Goal: Task Accomplishment & Management: Use online tool/utility

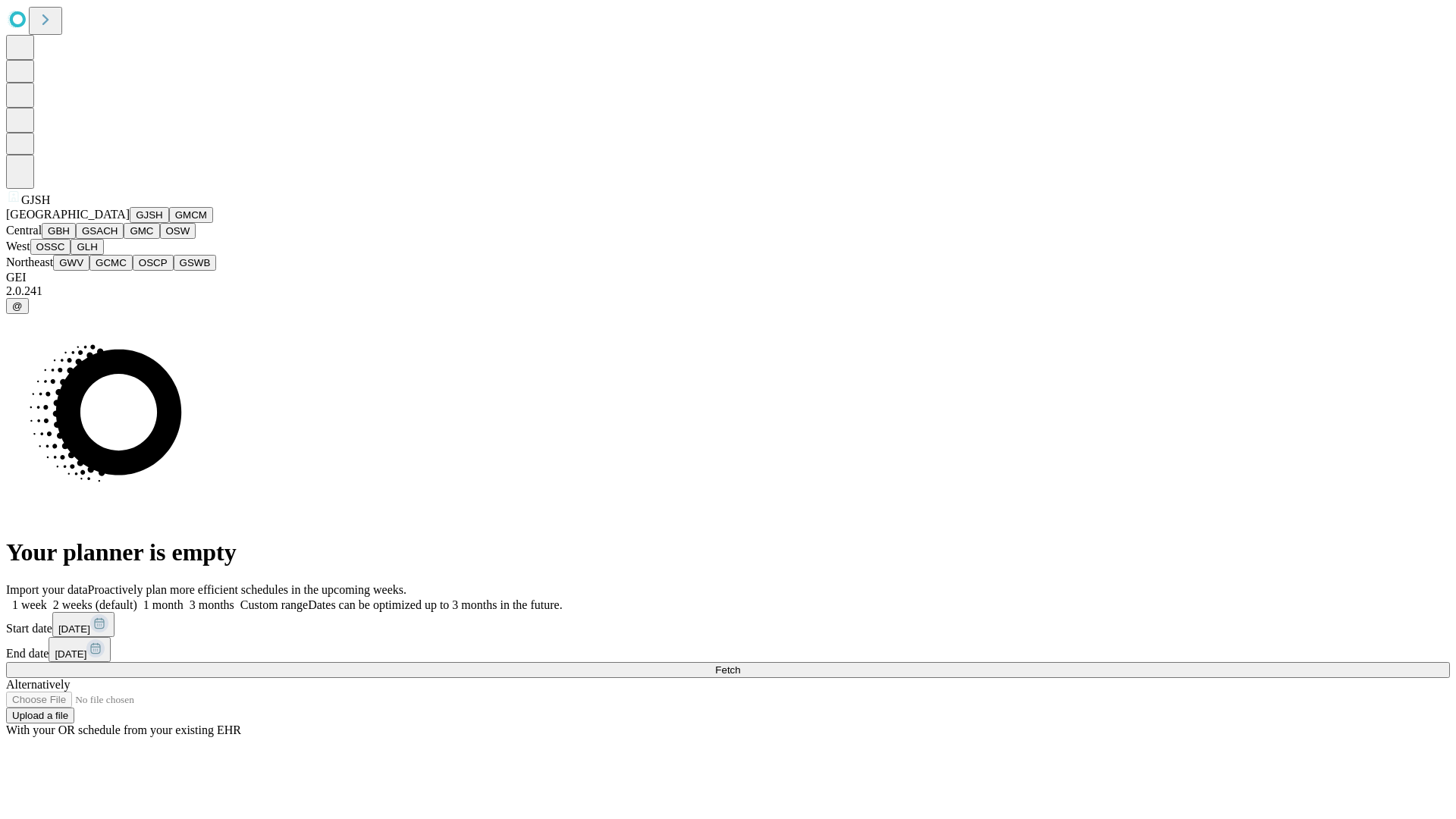
click at [130, 223] on button "GJSH" at bounding box center [149, 215] width 39 height 16
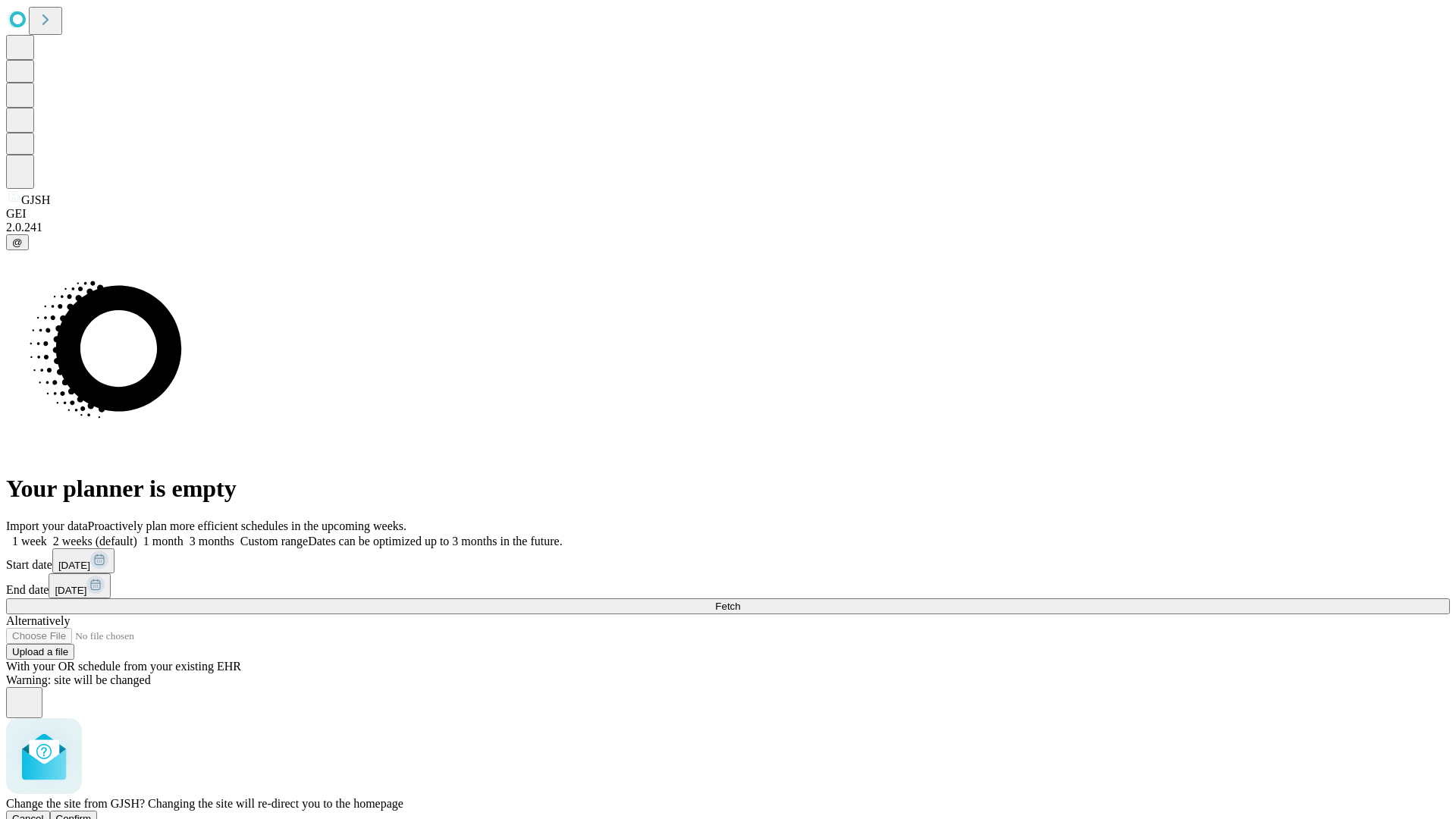
click at [92, 813] on span "Confirm" at bounding box center [74, 819] width 35 height 11
click at [183, 535] on label "1 month" at bounding box center [160, 541] width 46 height 13
click at [740, 600] on span "Fetch" at bounding box center [728, 606] width 25 height 11
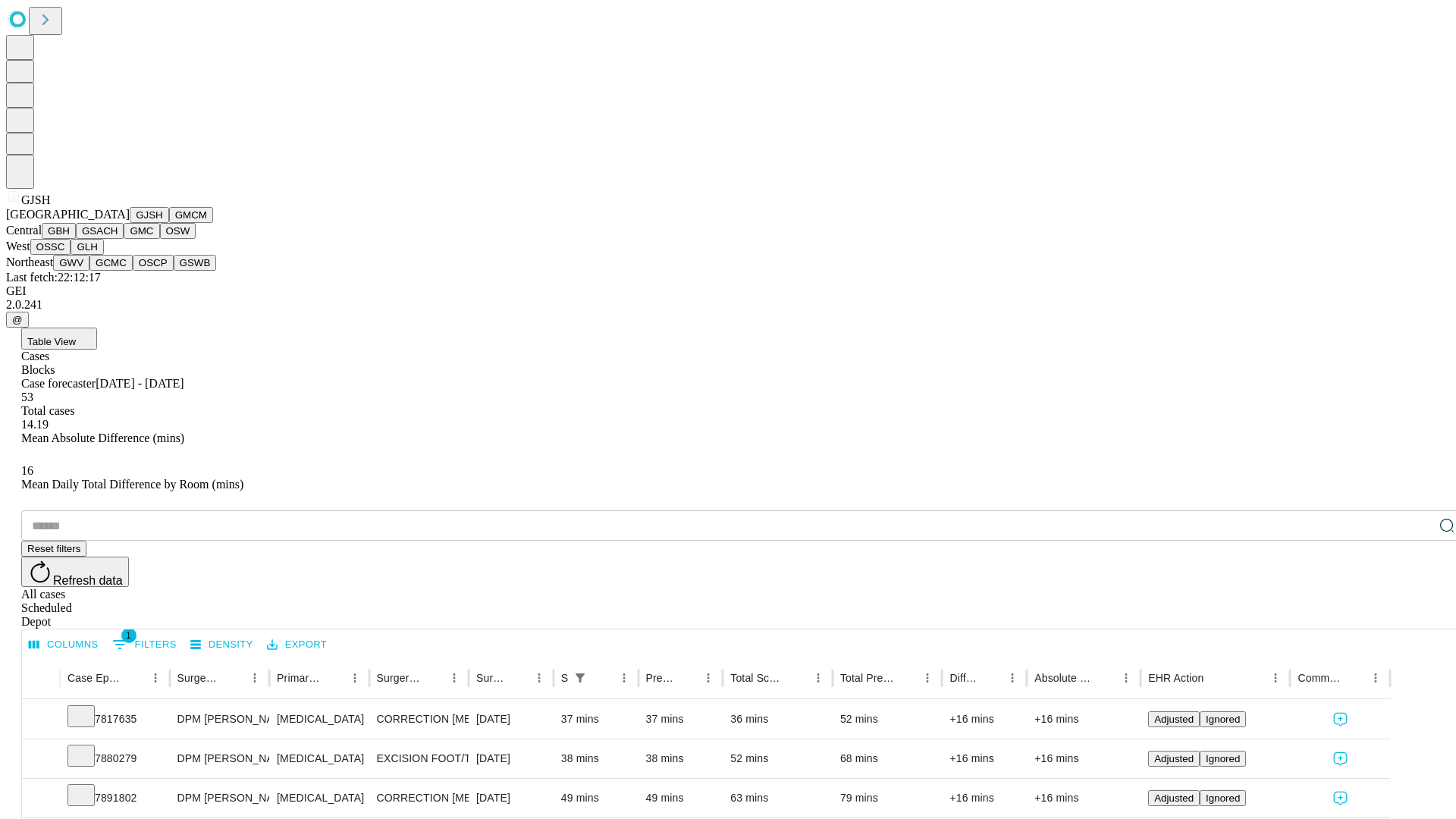
click at [169, 223] on button "GMCM" at bounding box center [191, 215] width 44 height 16
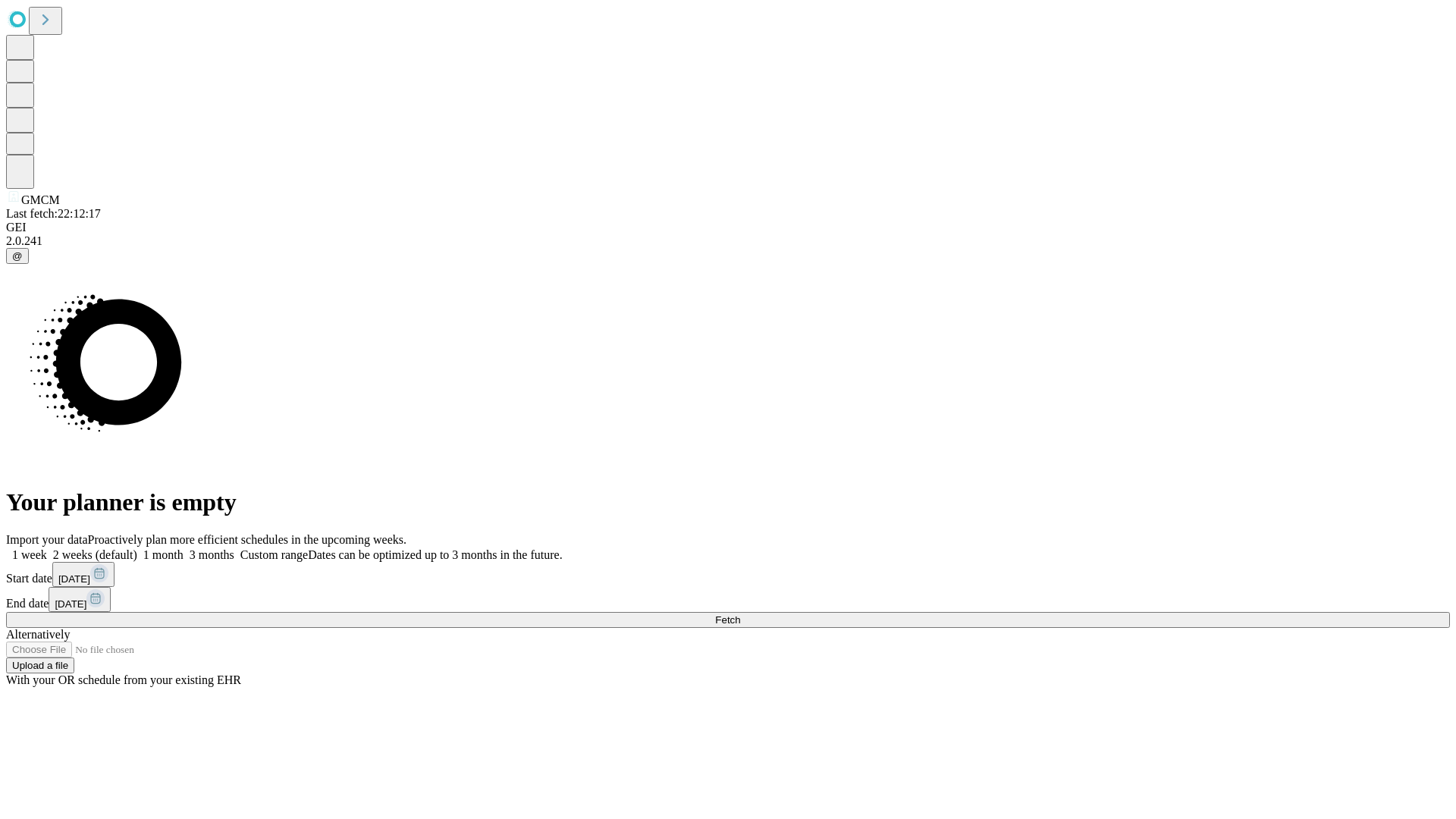
click at [183, 548] on label "1 month" at bounding box center [160, 555] width 46 height 13
click at [740, 615] on span "Fetch" at bounding box center [728, 620] width 25 height 11
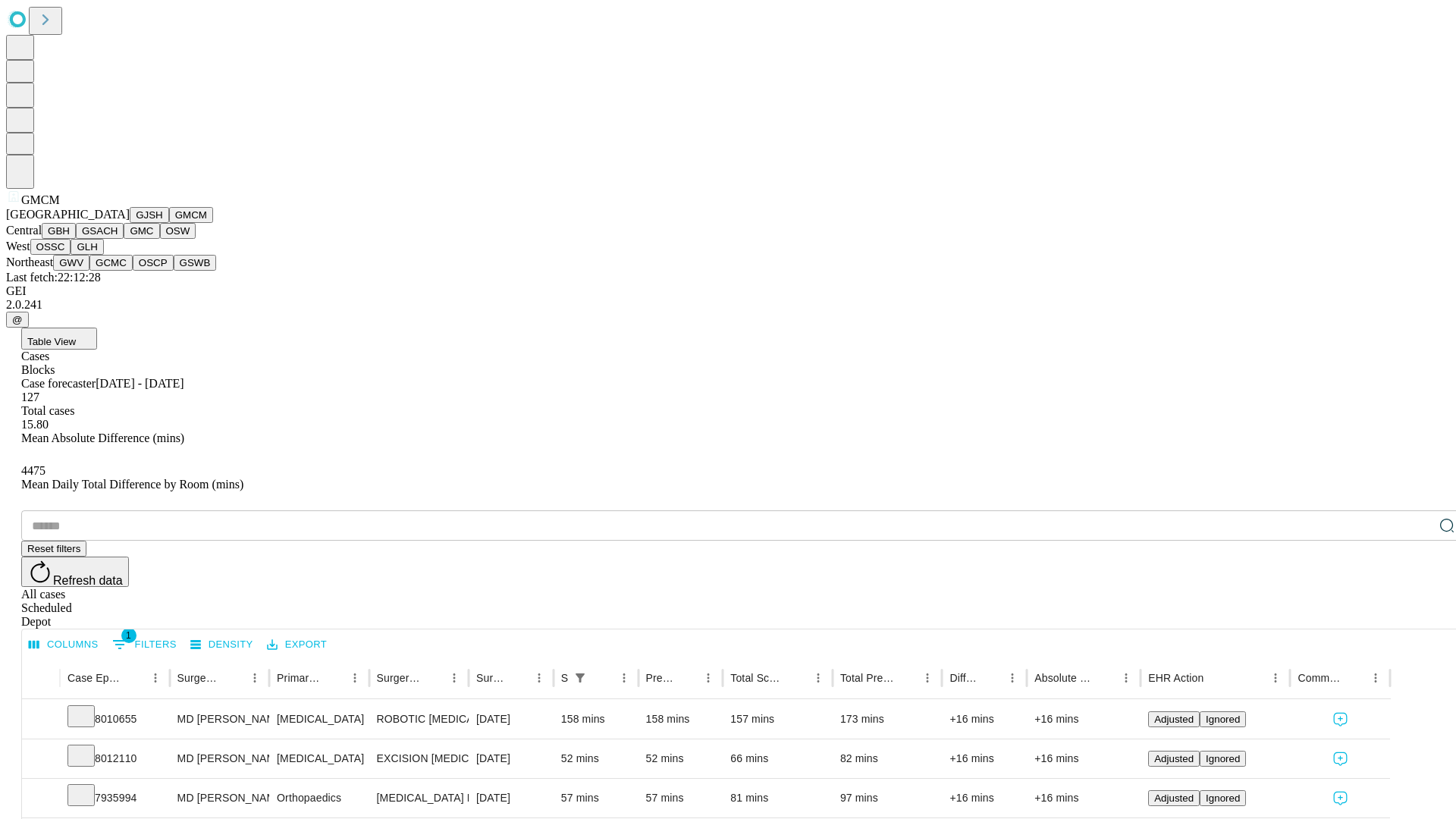
click at [75, 239] on button "GBH" at bounding box center [59, 231] width 34 height 16
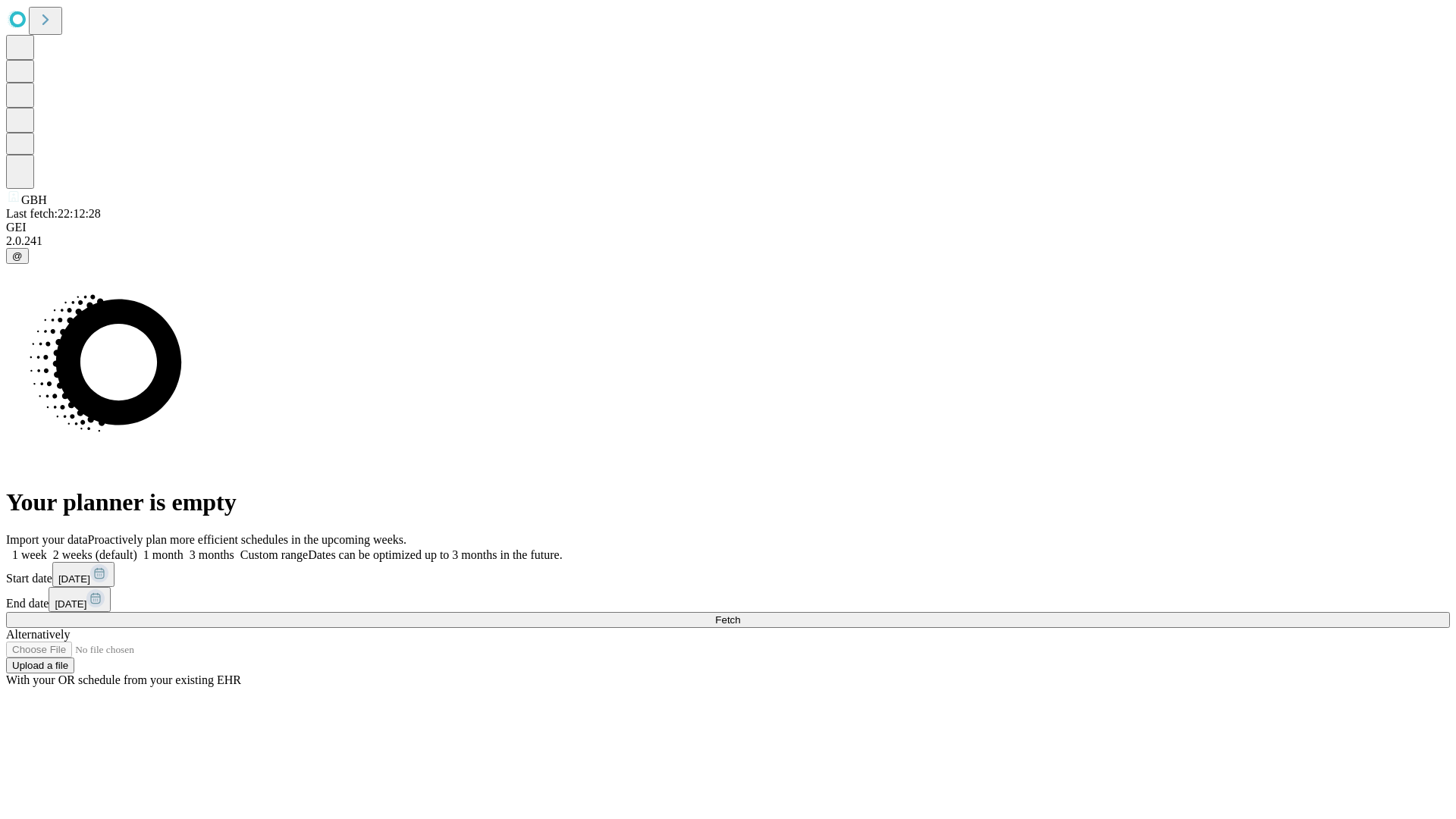
click at [740, 615] on span "Fetch" at bounding box center [728, 620] width 25 height 11
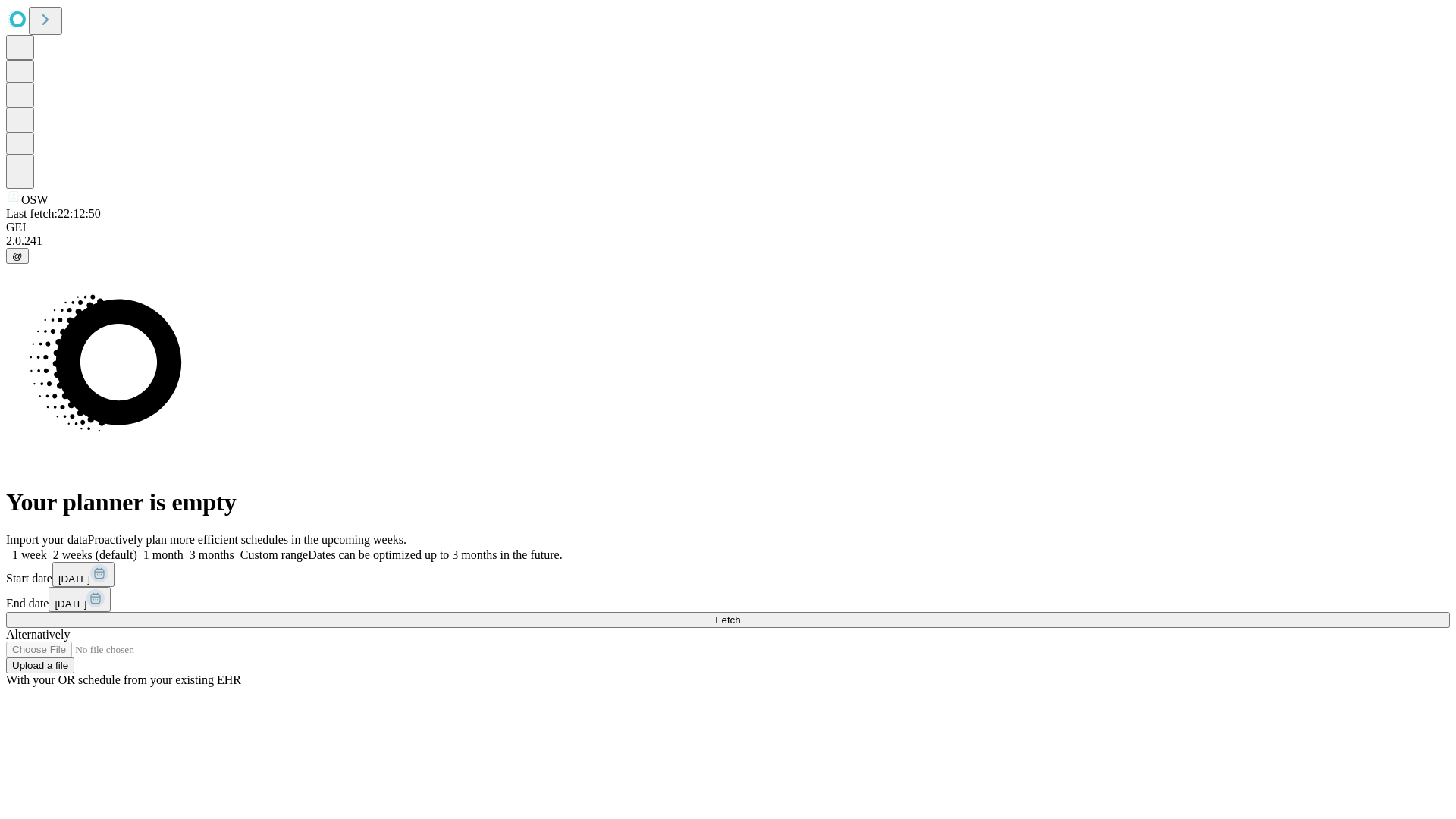
click at [183, 548] on label "1 month" at bounding box center [160, 555] width 46 height 13
click at [740, 615] on span "Fetch" at bounding box center [728, 620] width 25 height 11
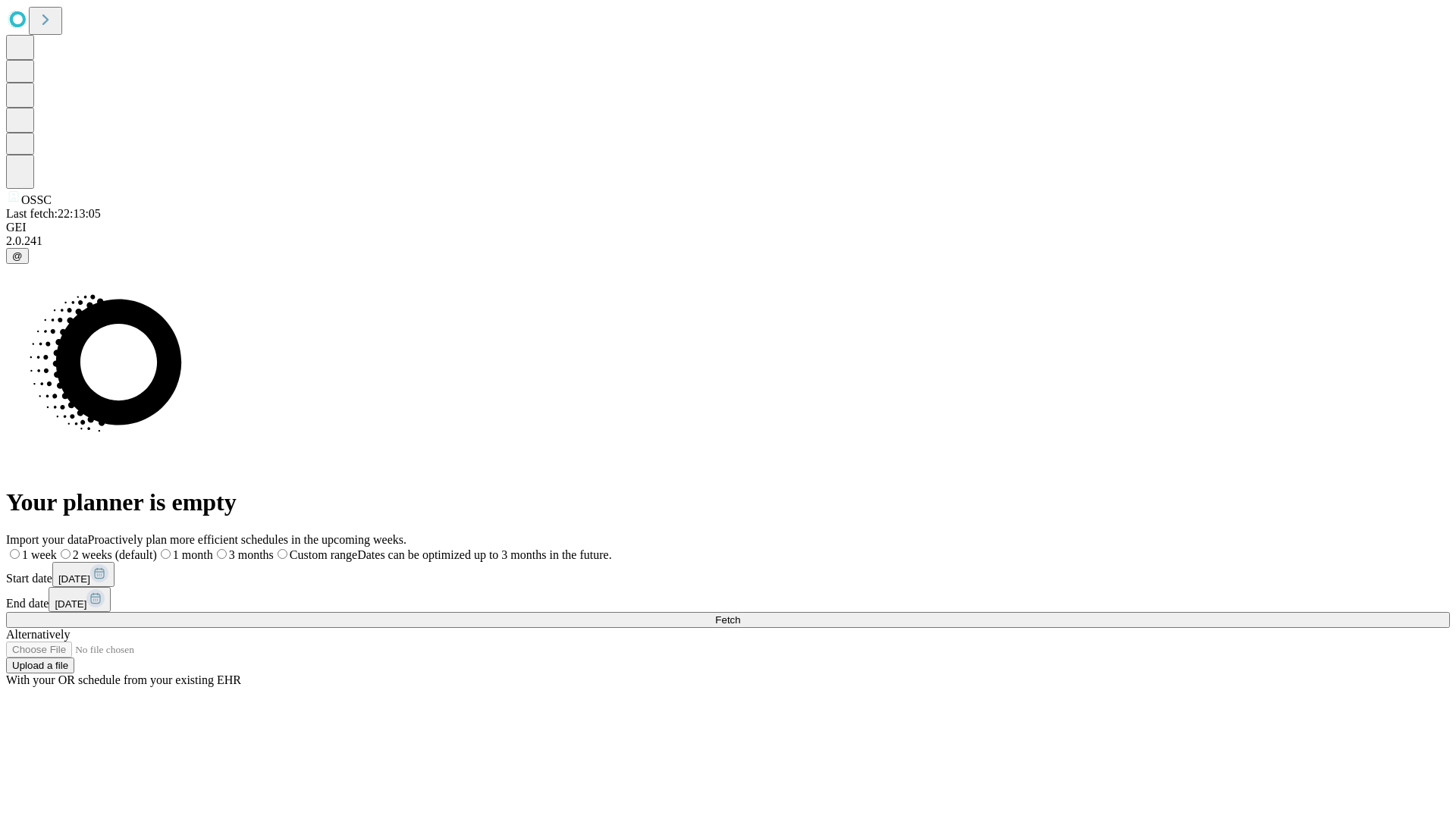
click at [213, 548] on label "1 month" at bounding box center [184, 555] width 56 height 13
click at [740, 615] on span "Fetch" at bounding box center [728, 620] width 25 height 11
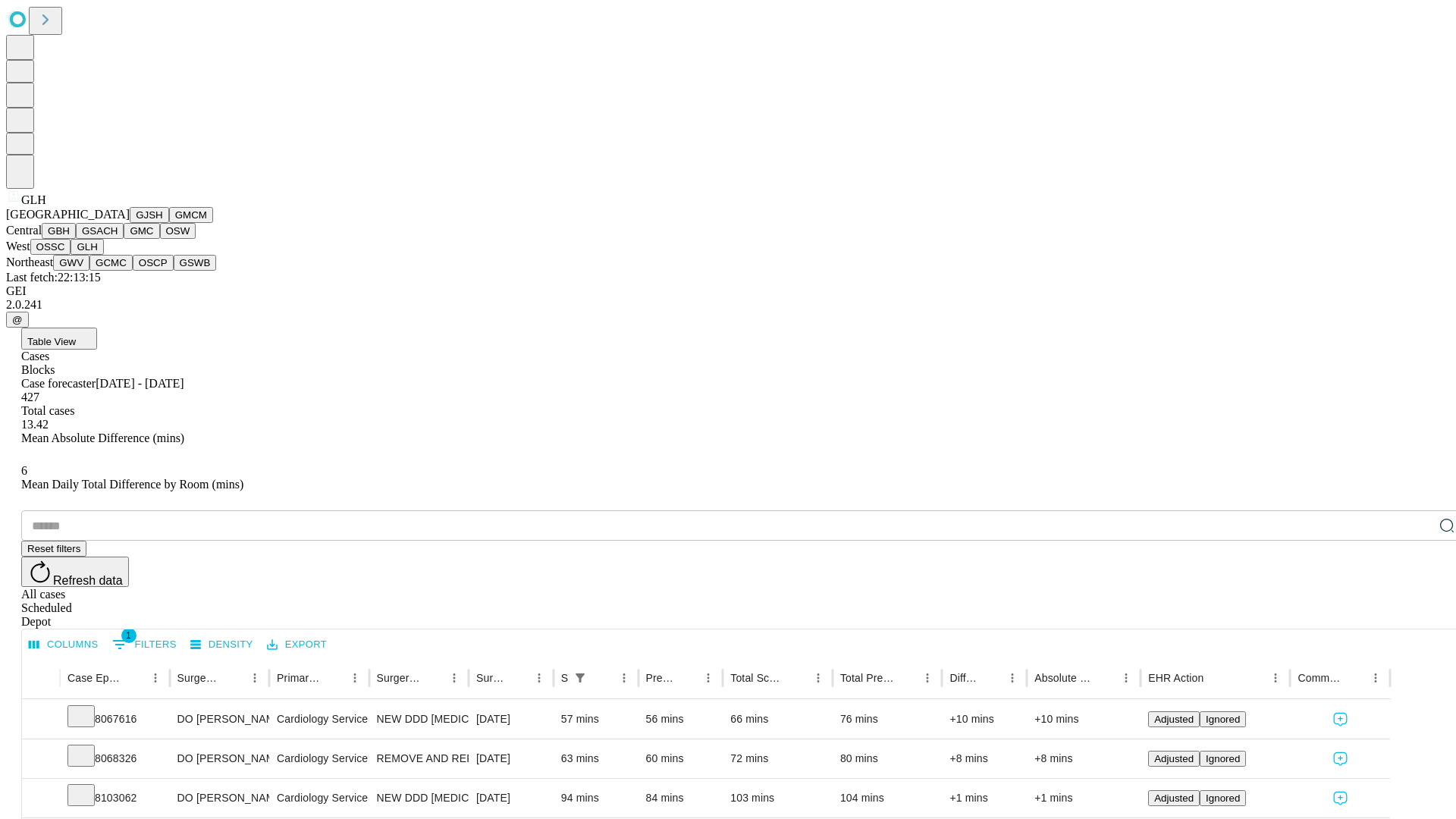
click at [90, 271] on button "GWV" at bounding box center [72, 262] width 36 height 16
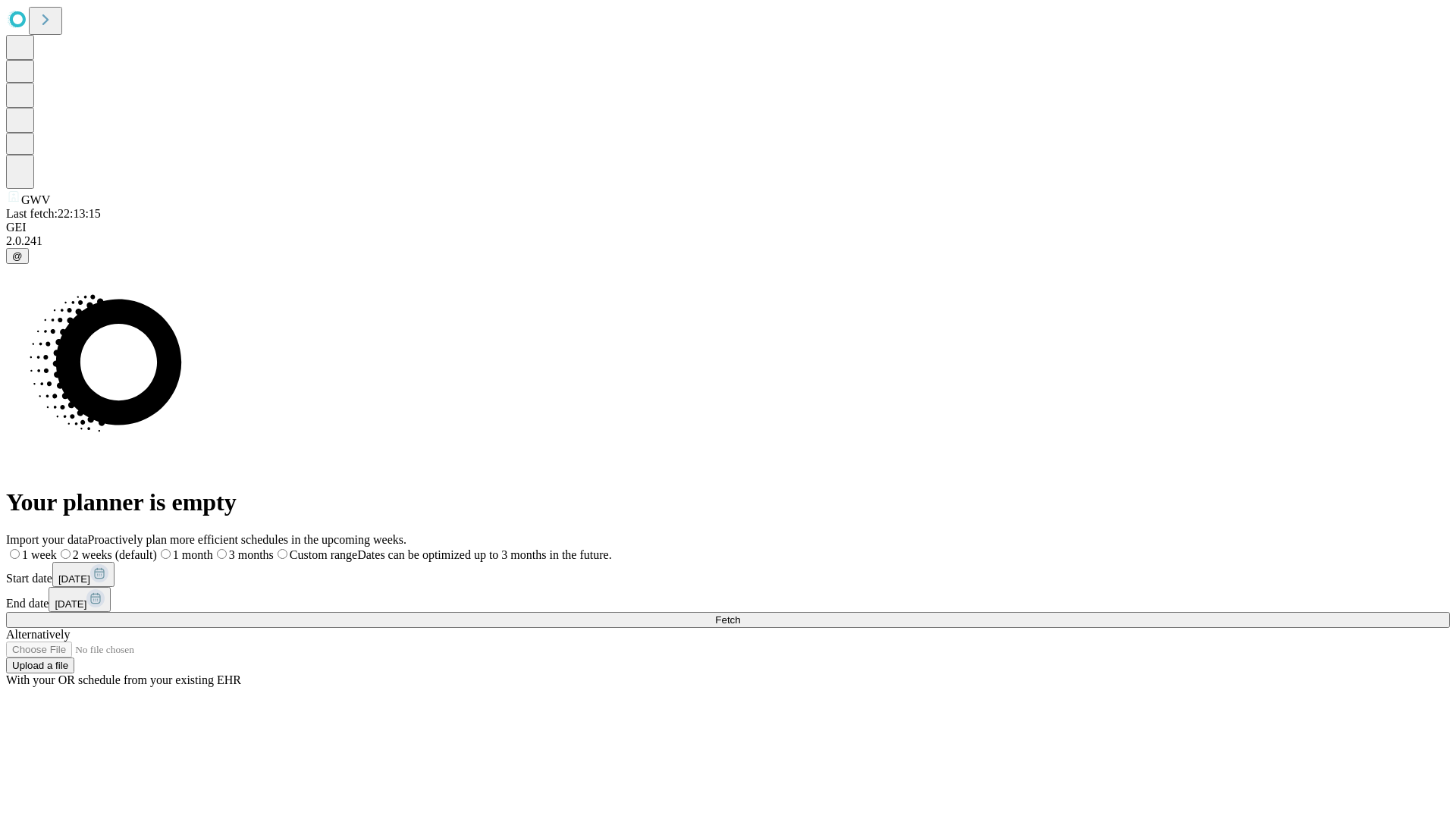
click at [213, 548] on label "1 month" at bounding box center [184, 555] width 56 height 13
click at [740, 615] on span "Fetch" at bounding box center [728, 620] width 25 height 11
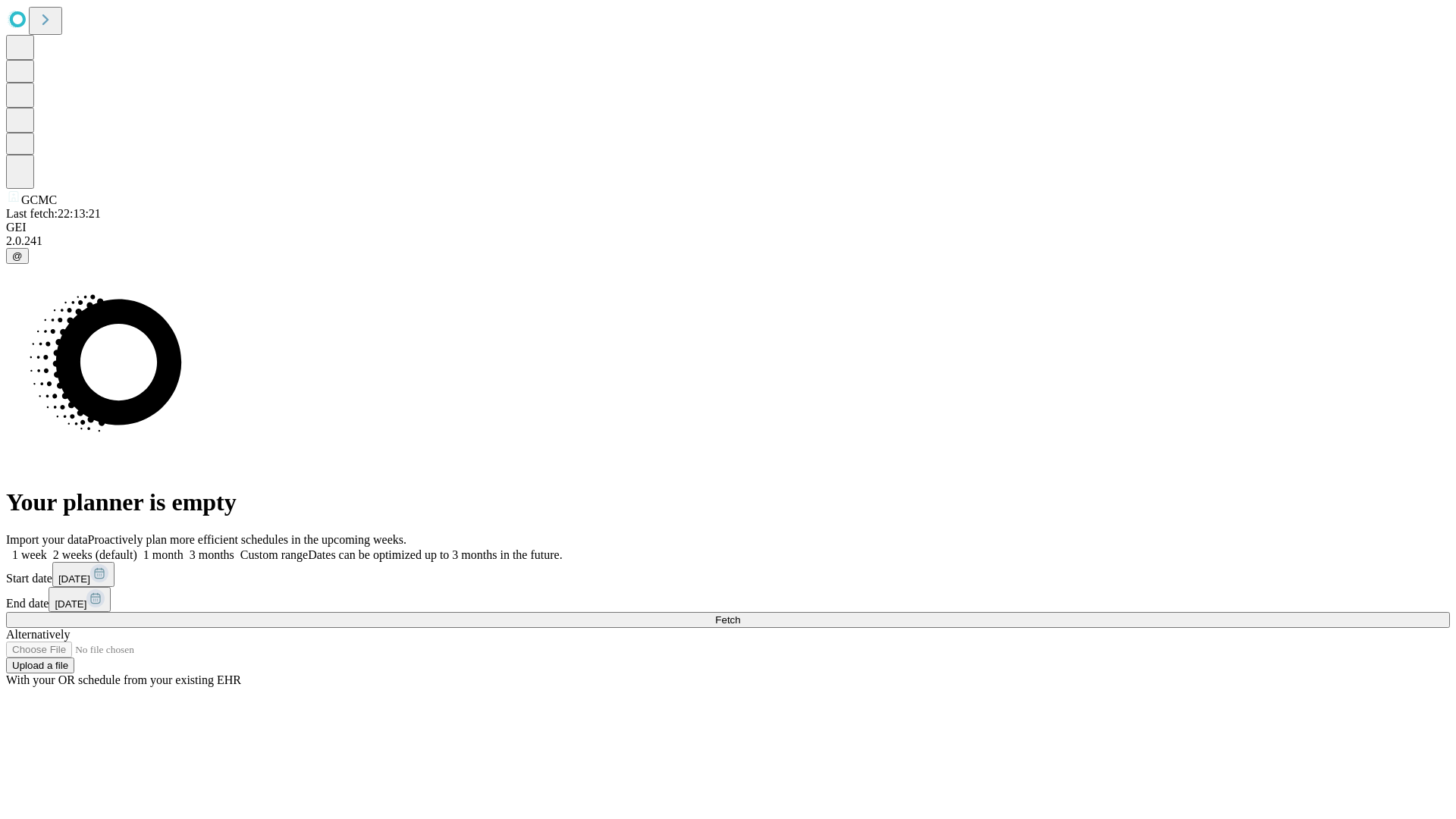
click at [183, 548] on label "1 month" at bounding box center [160, 555] width 46 height 13
click at [740, 615] on span "Fetch" at bounding box center [728, 620] width 25 height 11
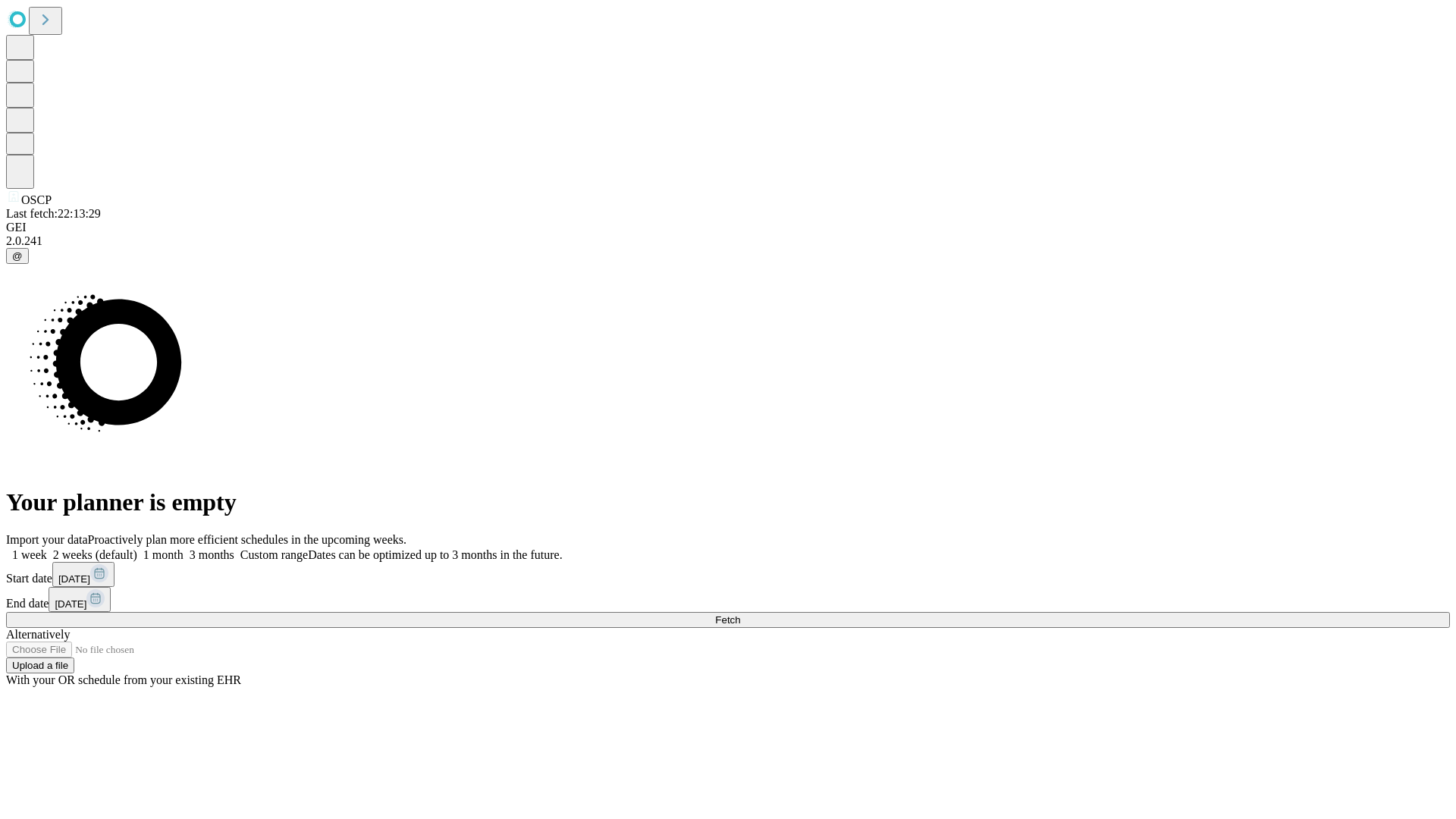
click at [183, 548] on label "1 month" at bounding box center [160, 555] width 46 height 13
click at [740, 615] on span "Fetch" at bounding box center [728, 620] width 25 height 11
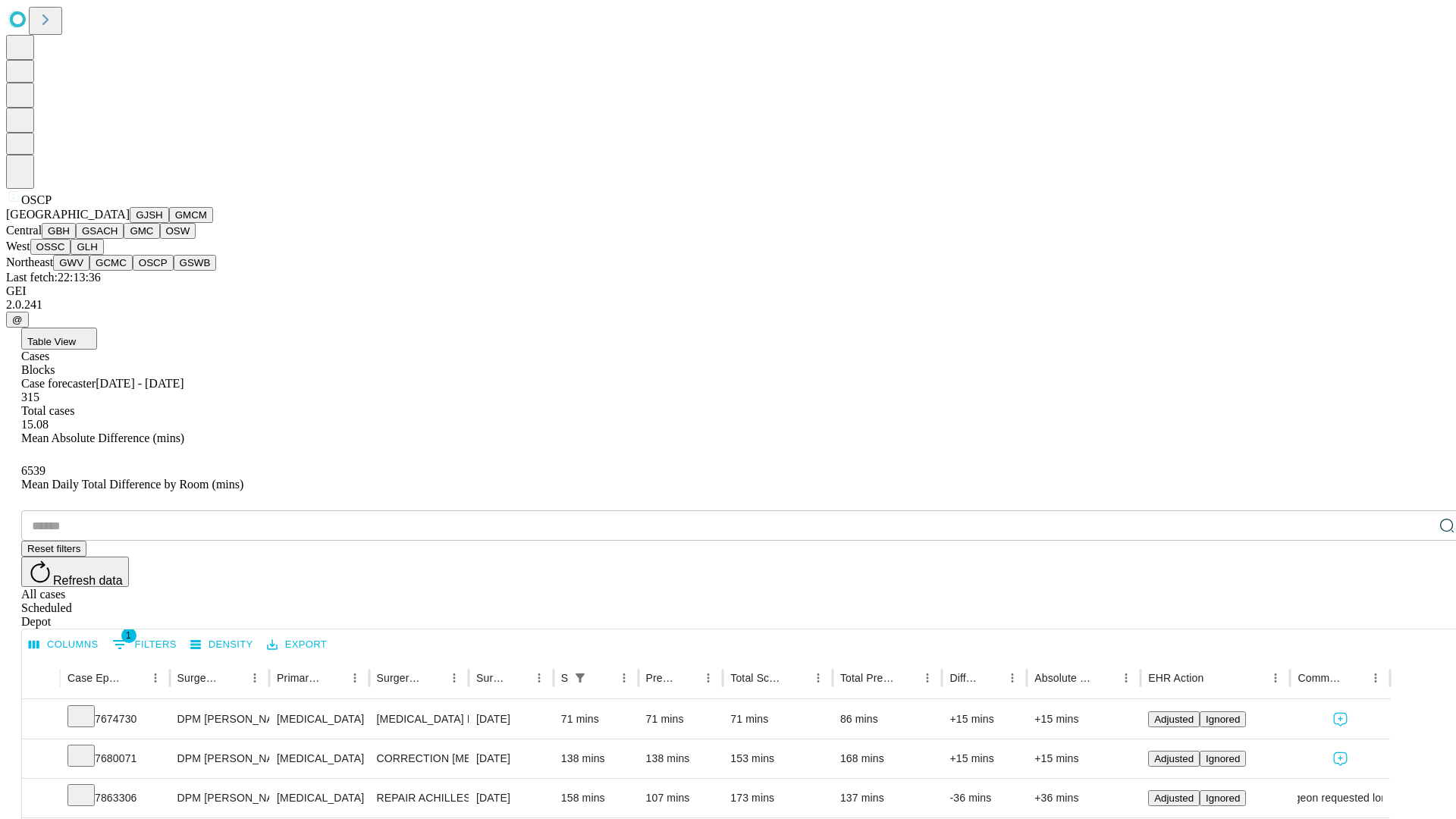
click at [174, 271] on button "GSWB" at bounding box center [195, 262] width 43 height 16
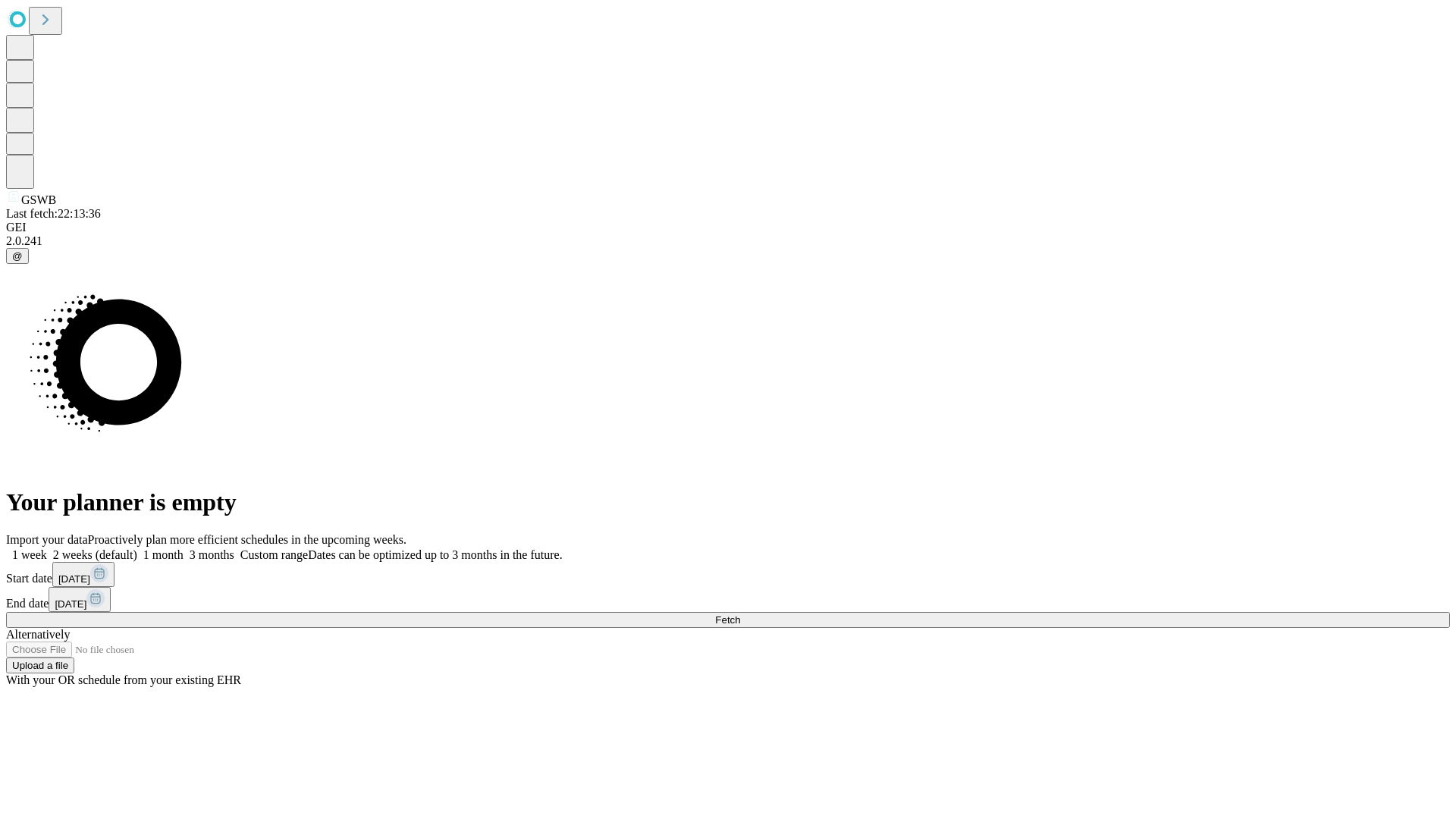
click at [183, 548] on label "1 month" at bounding box center [160, 555] width 46 height 13
click at [740, 615] on span "Fetch" at bounding box center [728, 620] width 25 height 11
